Goal: Task Accomplishment & Management: Manage account settings

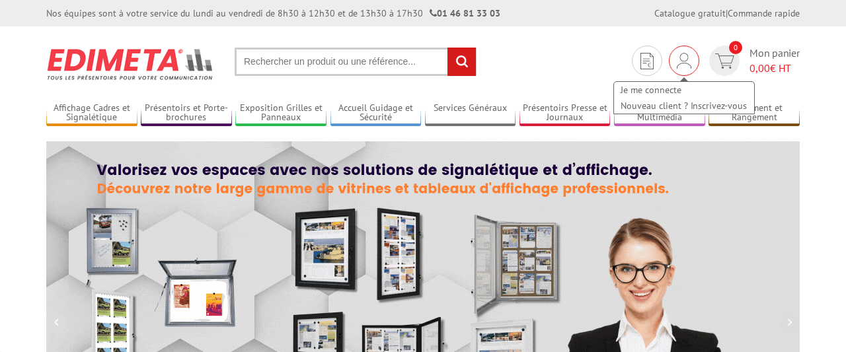
click at [679, 65] on img at bounding box center [684, 61] width 15 height 16
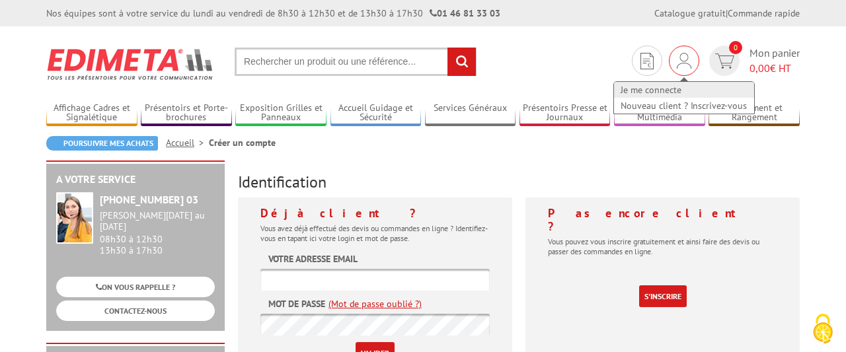
click at [669, 94] on link "Je me connecte" at bounding box center [684, 90] width 140 height 16
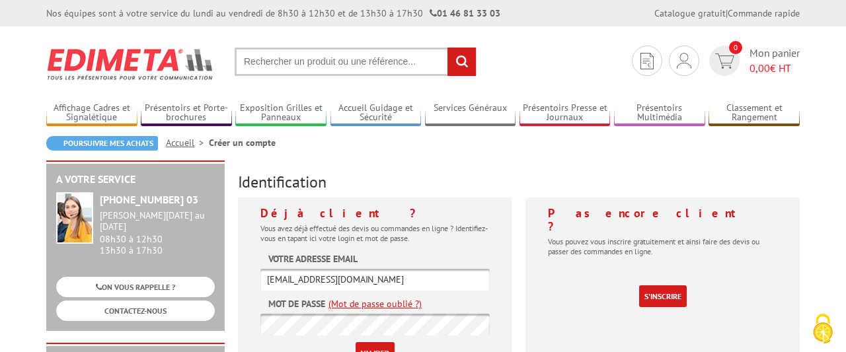
scroll to position [101, 0]
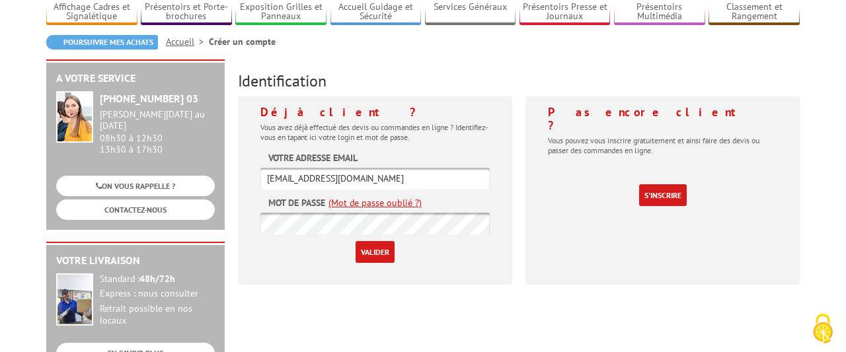
type input "[EMAIL_ADDRESS][DOMAIN_NAME]"
click at [364, 211] on form "Votre adresse email albine.pinseel@ijclab.in2p3.fr Mot de passe (Mot de passe o…" at bounding box center [374, 207] width 229 height 112
click at [364, 206] on link "(Mot de passe oublié ?)" at bounding box center [374, 202] width 93 height 13
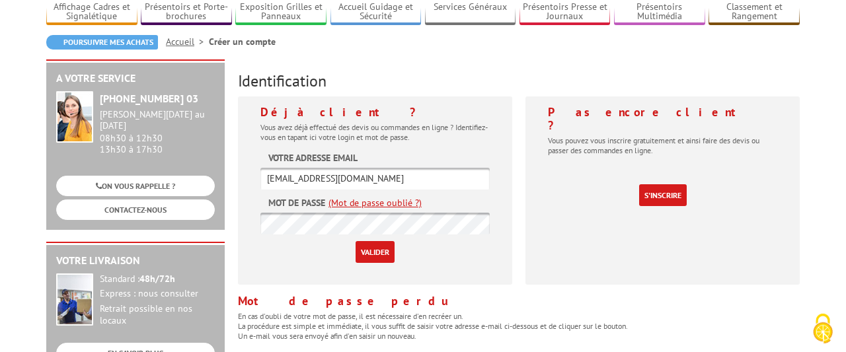
click at [365, 202] on link "(Mot de passe oublié ?)" at bounding box center [374, 202] width 93 height 13
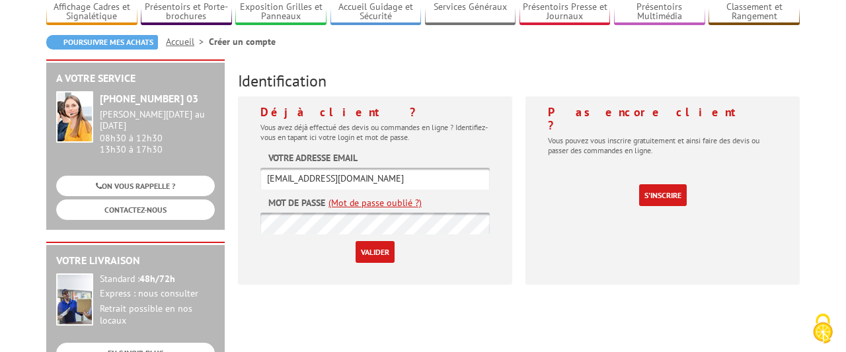
click at [365, 202] on link "(Mot de passe oublié ?)" at bounding box center [374, 202] width 93 height 13
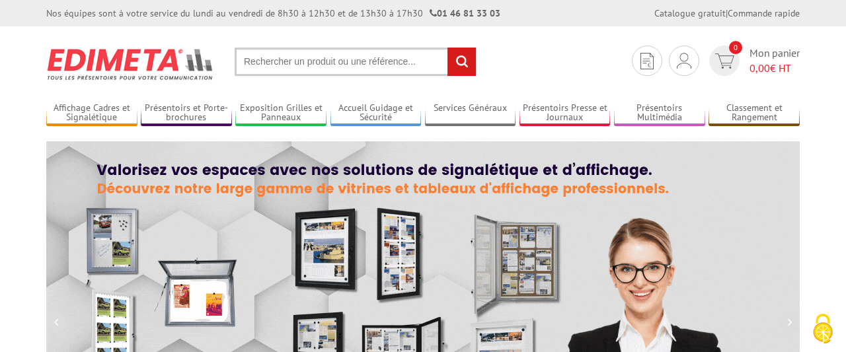
click at [693, 59] on div "Je me connecte Nouveau client ? Inscrivez-vous" at bounding box center [684, 61] width 30 height 30
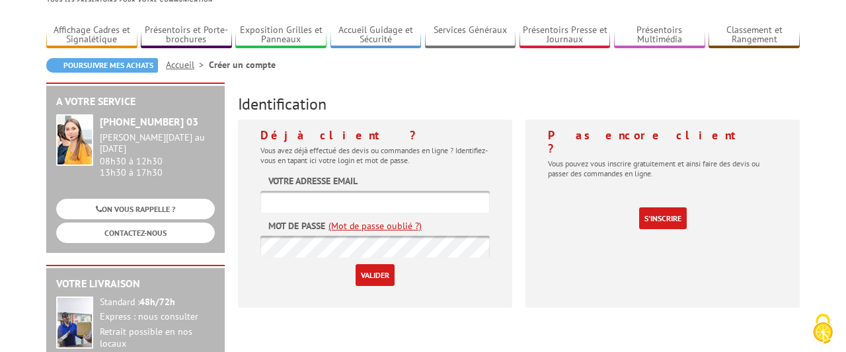
scroll to position [96, 0]
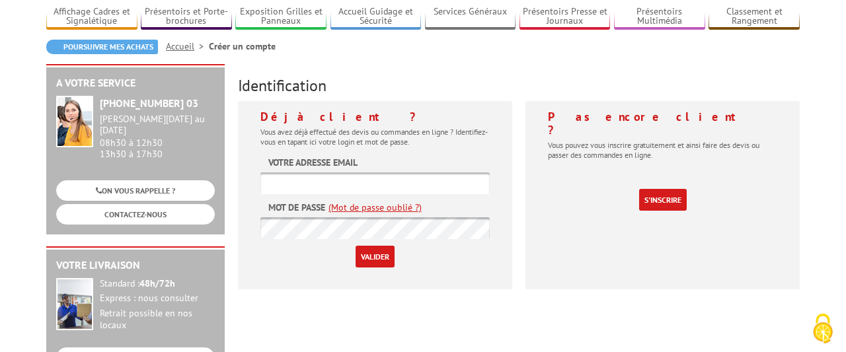
click at [282, 178] on input "text" at bounding box center [374, 183] width 229 height 22
type input "[EMAIL_ADDRESS][DOMAIN_NAME]"
click at [356, 246] on input "Valider" at bounding box center [375, 257] width 39 height 22
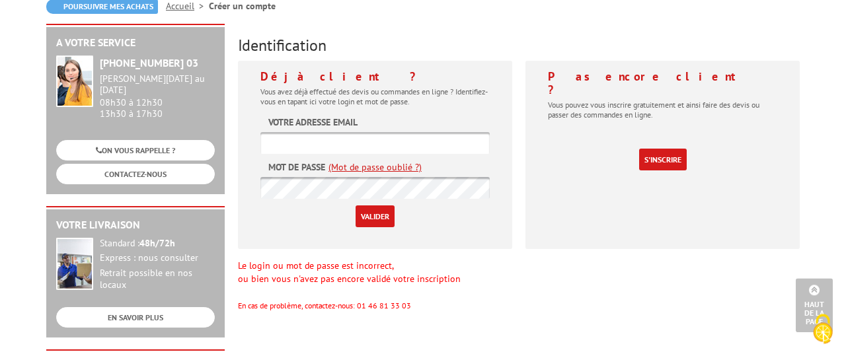
scroll to position [104, 0]
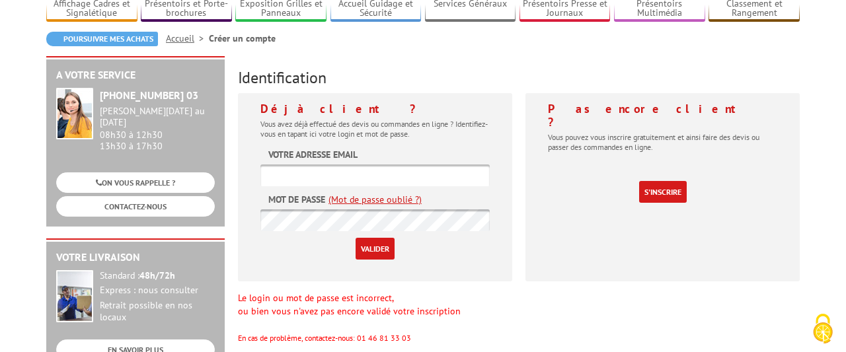
click at [285, 176] on input "text" at bounding box center [374, 176] width 229 height 22
type input "albine.pinseel@ijclab.in2p3.fr"
click at [356, 238] on input "Valider" at bounding box center [375, 249] width 39 height 22
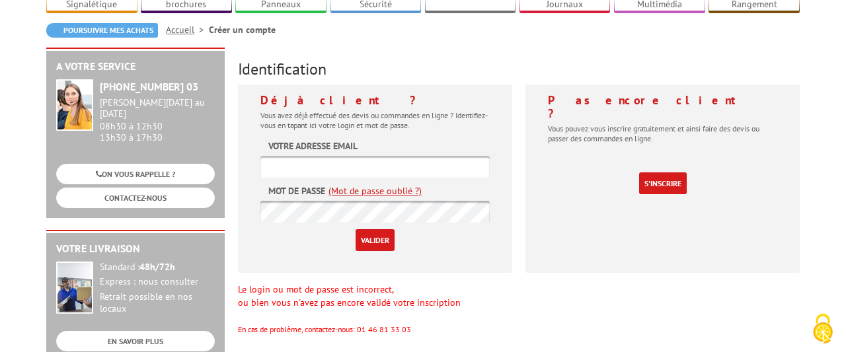
scroll to position [116, 0]
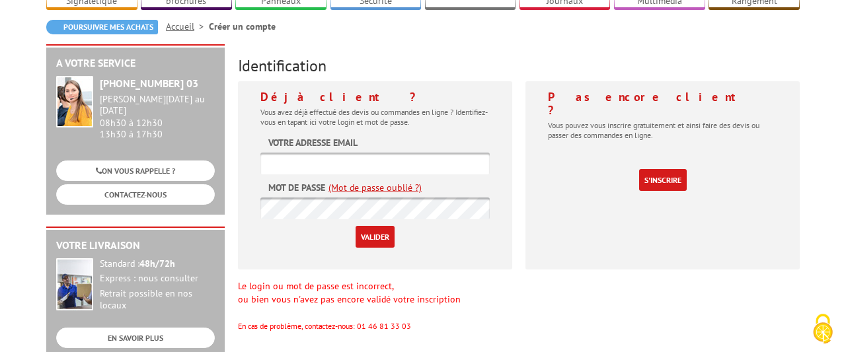
click at [277, 161] on input "text" at bounding box center [374, 164] width 229 height 22
type input "[EMAIL_ADDRESS][DOMAIN_NAME]"
click at [356, 226] on input "Valider" at bounding box center [375, 237] width 39 height 22
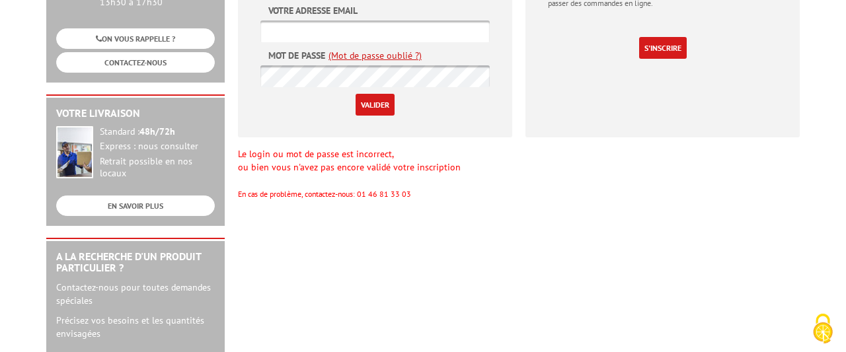
scroll to position [266, 0]
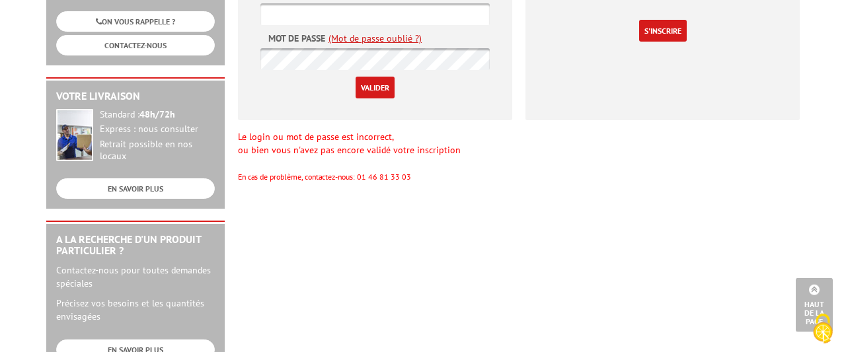
click at [346, 36] on link "(Mot de passe oublié ?)" at bounding box center [374, 38] width 93 height 13
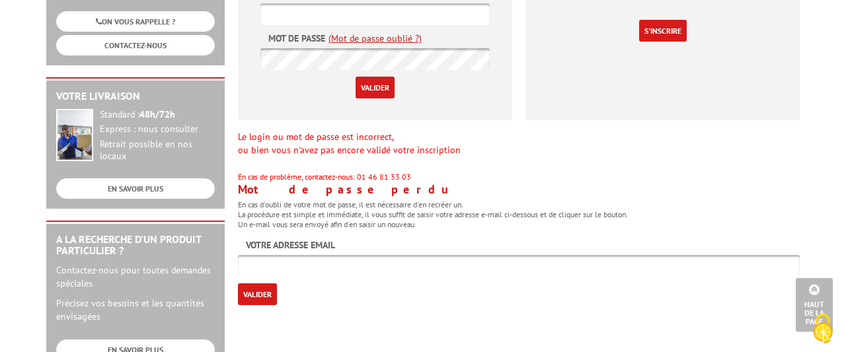
click at [278, 271] on input "text" at bounding box center [519, 266] width 562 height 22
type input "albine.pinseel@ijclab.in2p3.fr"
click at [258, 287] on input "Valider" at bounding box center [257, 294] width 39 height 22
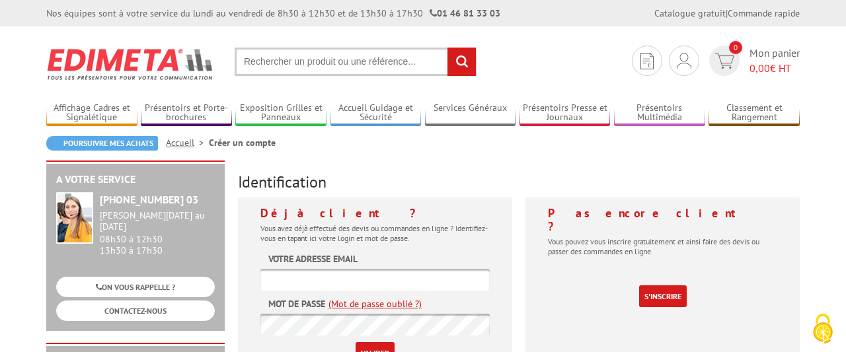
click at [365, 285] on input "text" at bounding box center [374, 280] width 229 height 22
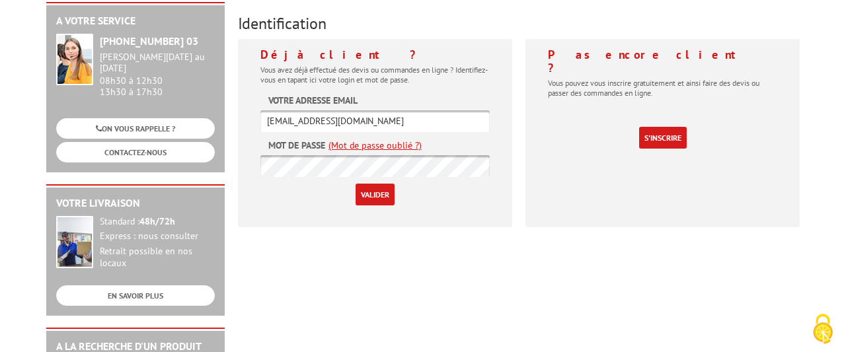
scroll to position [161, 0]
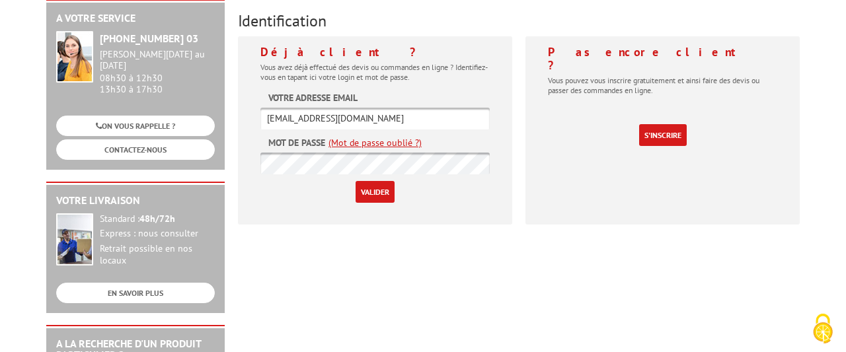
type input "albine.pinseel@ijclab.in2p3.fr"
click at [356, 181] on input "Valider" at bounding box center [375, 192] width 39 height 22
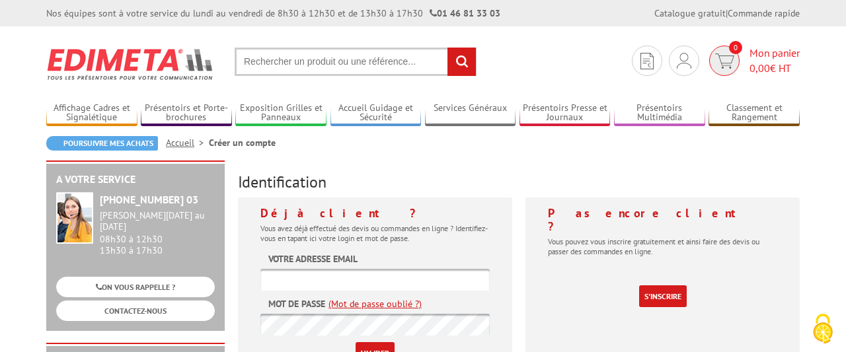
click at [732, 44] on span "0" at bounding box center [735, 47] width 13 height 13
